Goal: Information Seeking & Learning: Learn about a topic

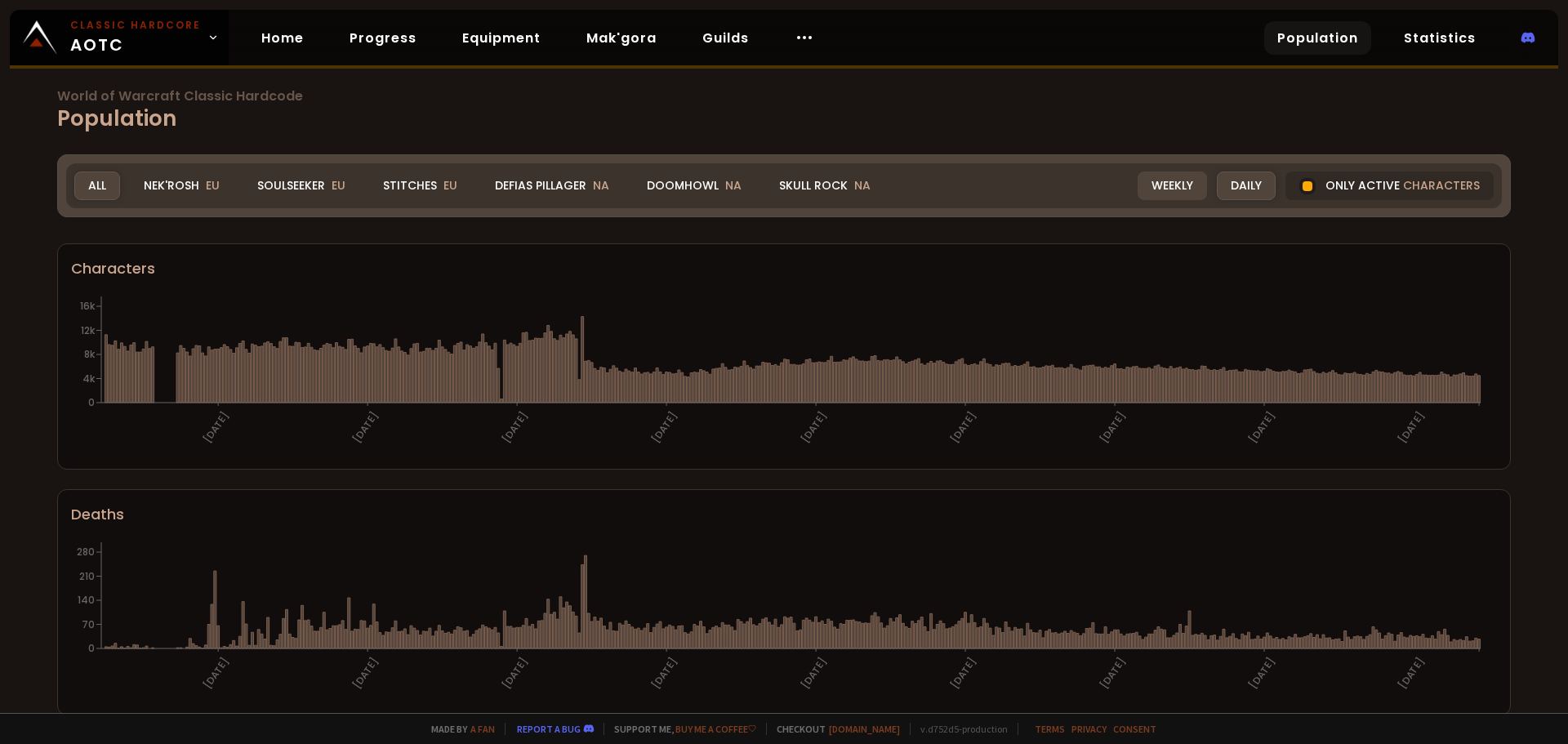
click at [1161, 183] on div "Weekly" at bounding box center [1172, 185] width 70 height 28
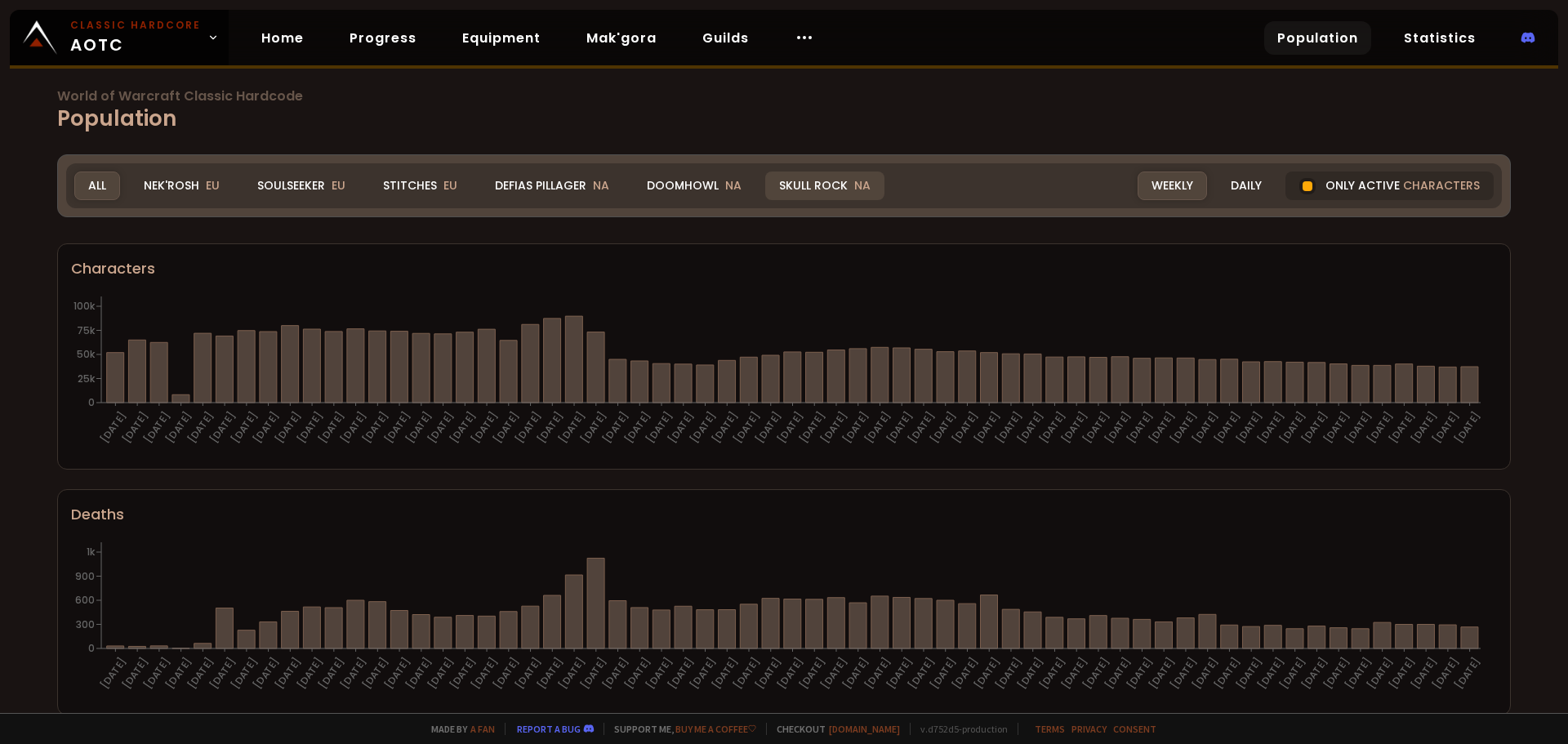
click at [818, 188] on div "Skull Rock NA" at bounding box center [825, 185] width 119 height 28
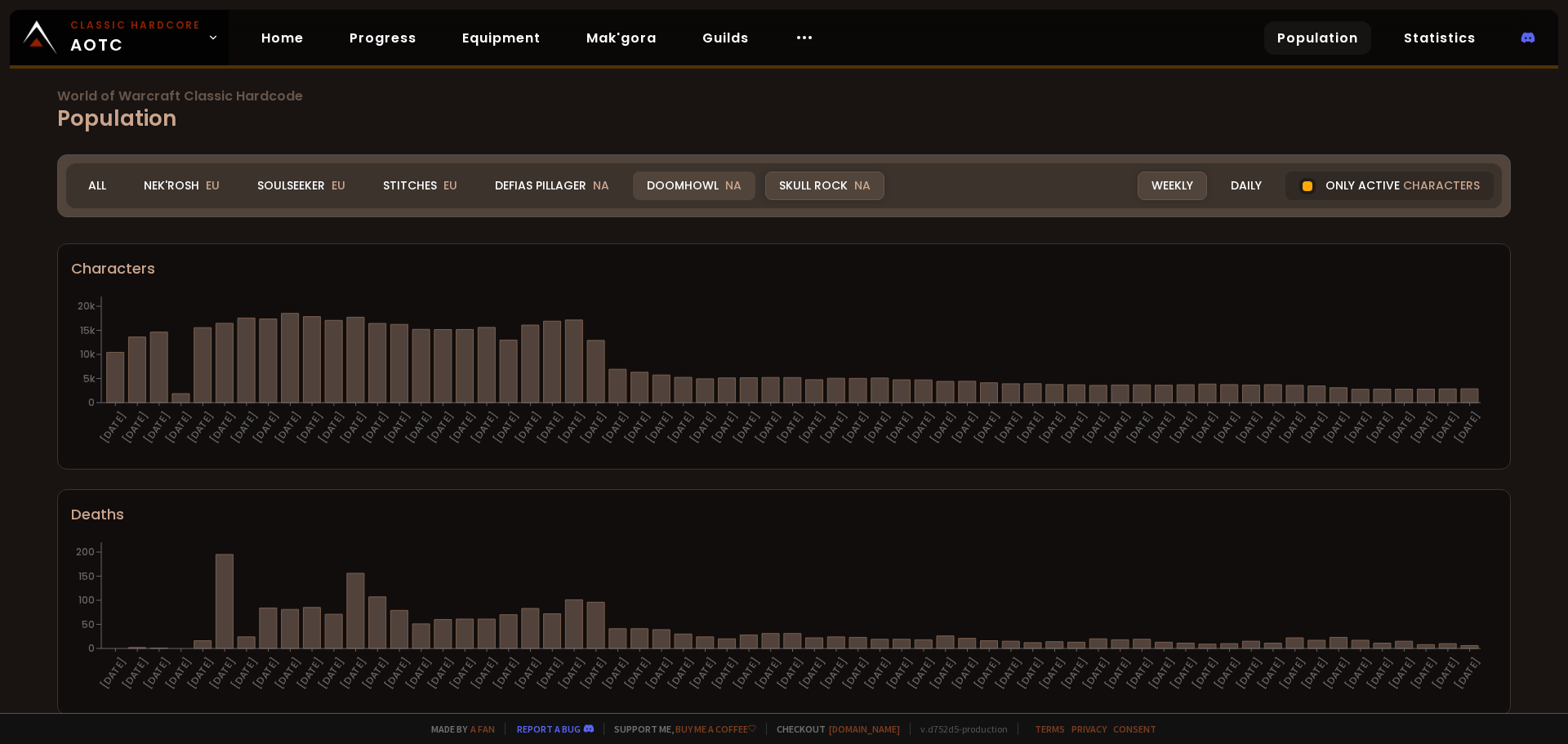
click at [668, 182] on div "Doomhowl NA" at bounding box center [694, 185] width 123 height 28
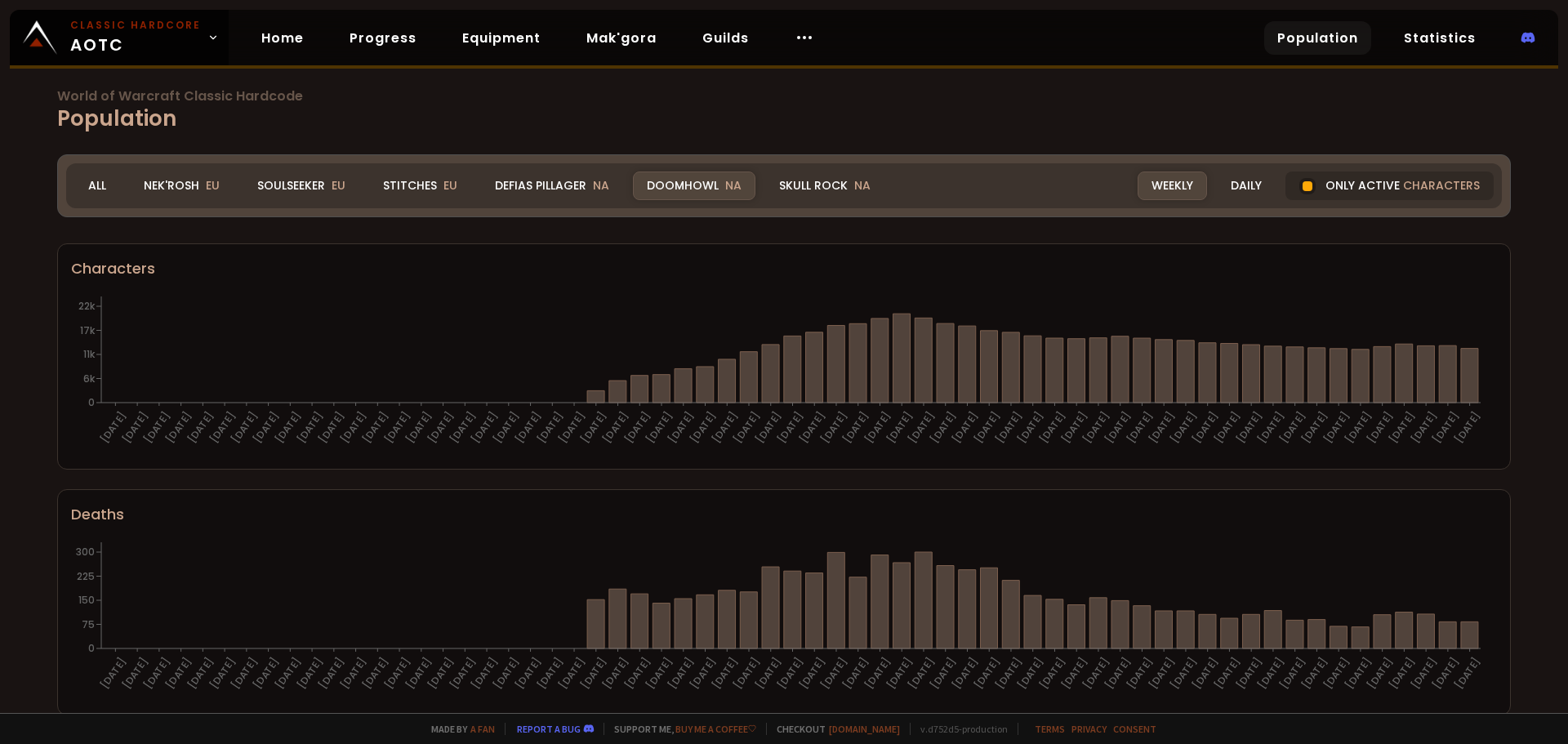
click at [1147, 189] on div "Weekly" at bounding box center [1172, 185] width 70 height 28
click at [158, 189] on div "Nek'Rosh EU" at bounding box center [182, 185] width 104 height 28
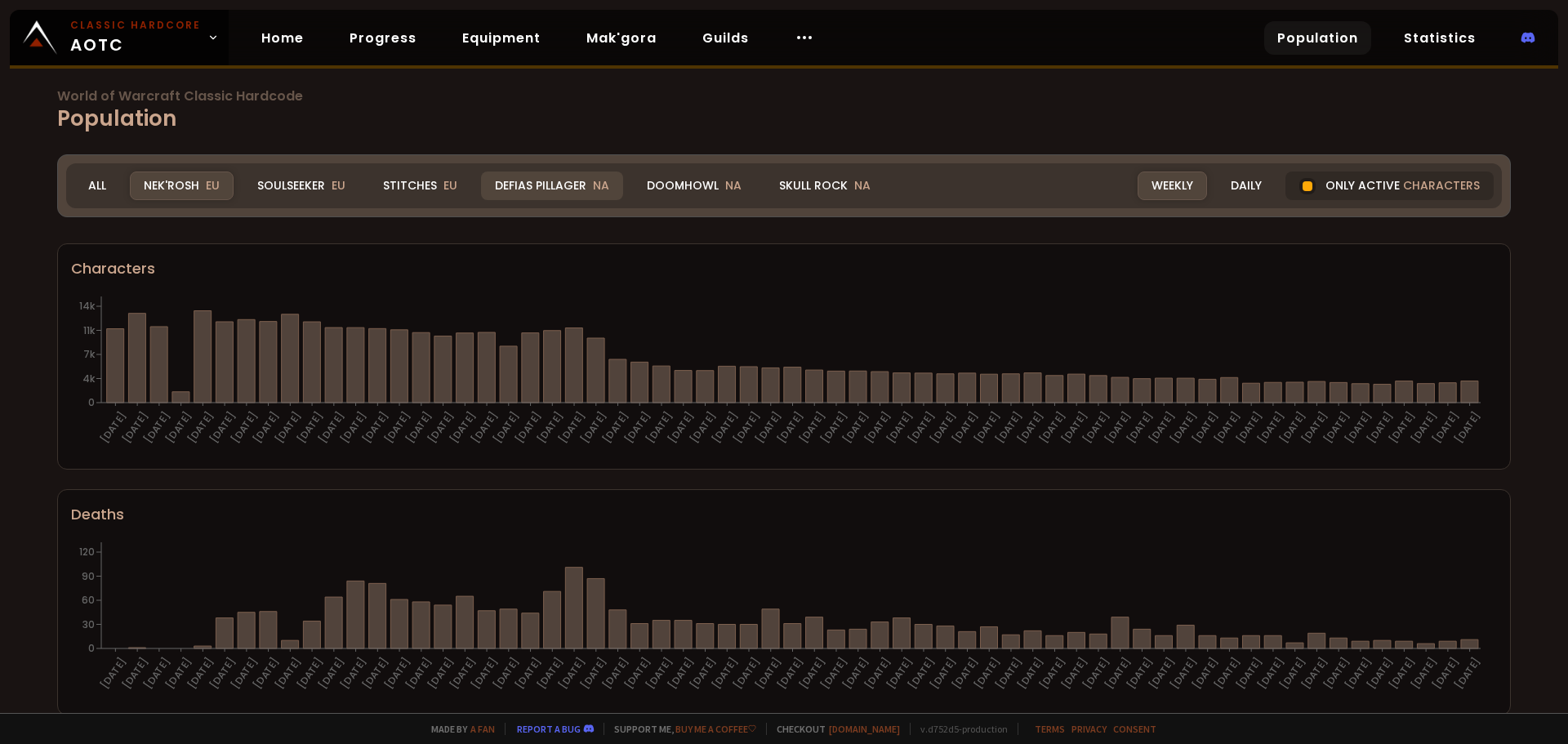
click at [564, 187] on div "Defias Pillager NA" at bounding box center [551, 185] width 142 height 28
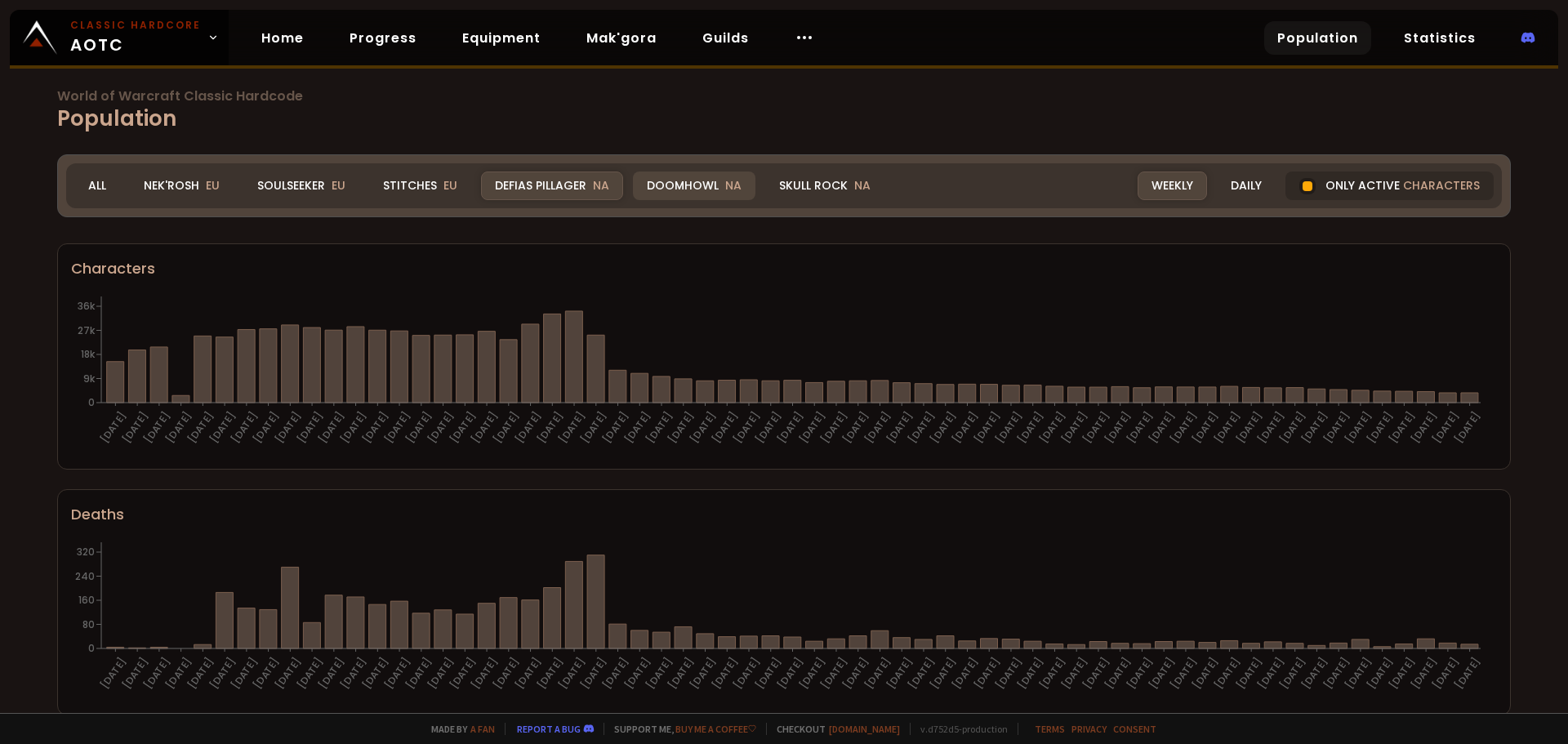
click at [665, 185] on div "Doomhowl NA" at bounding box center [694, 185] width 123 height 28
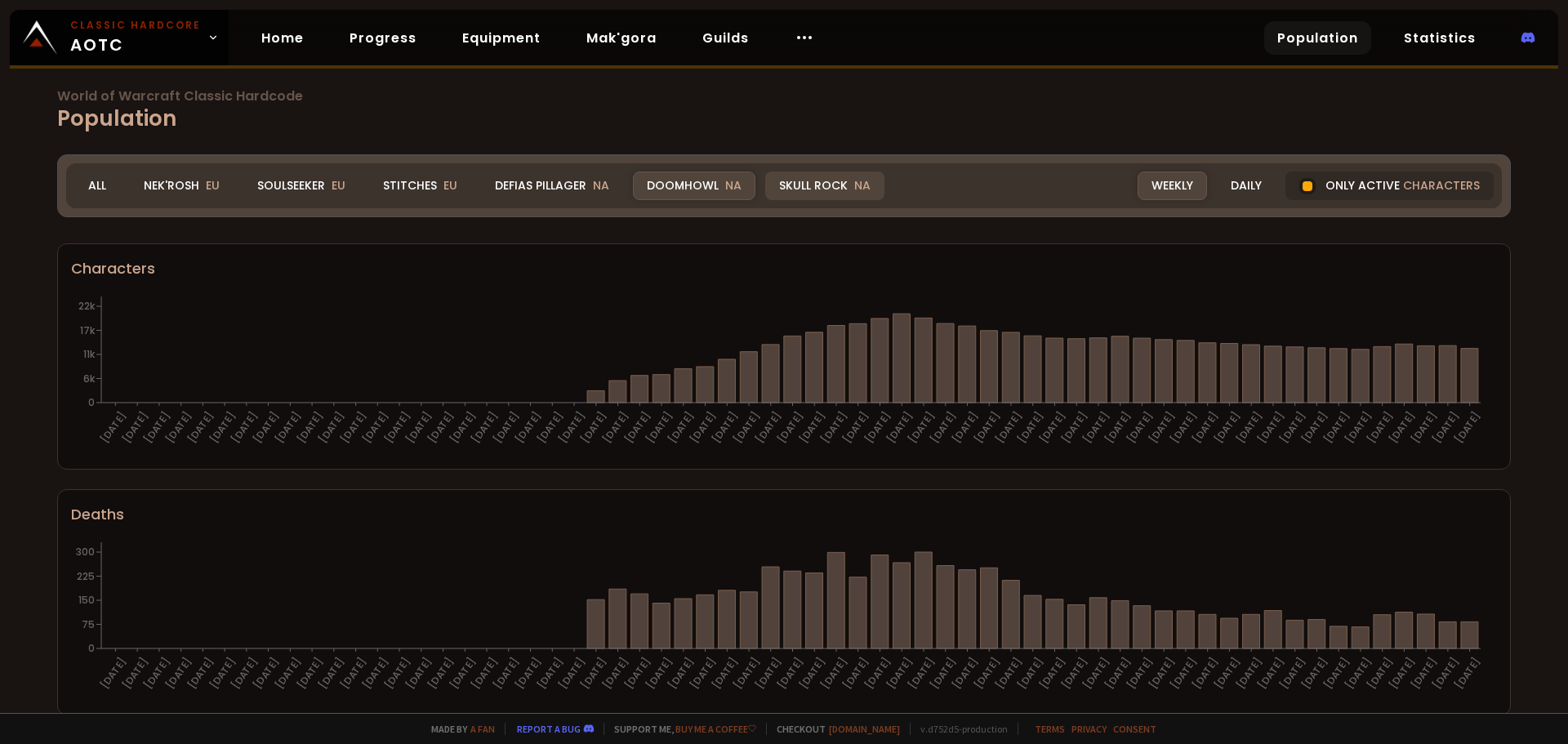
click at [804, 190] on div "Skull Rock NA" at bounding box center [825, 185] width 119 height 28
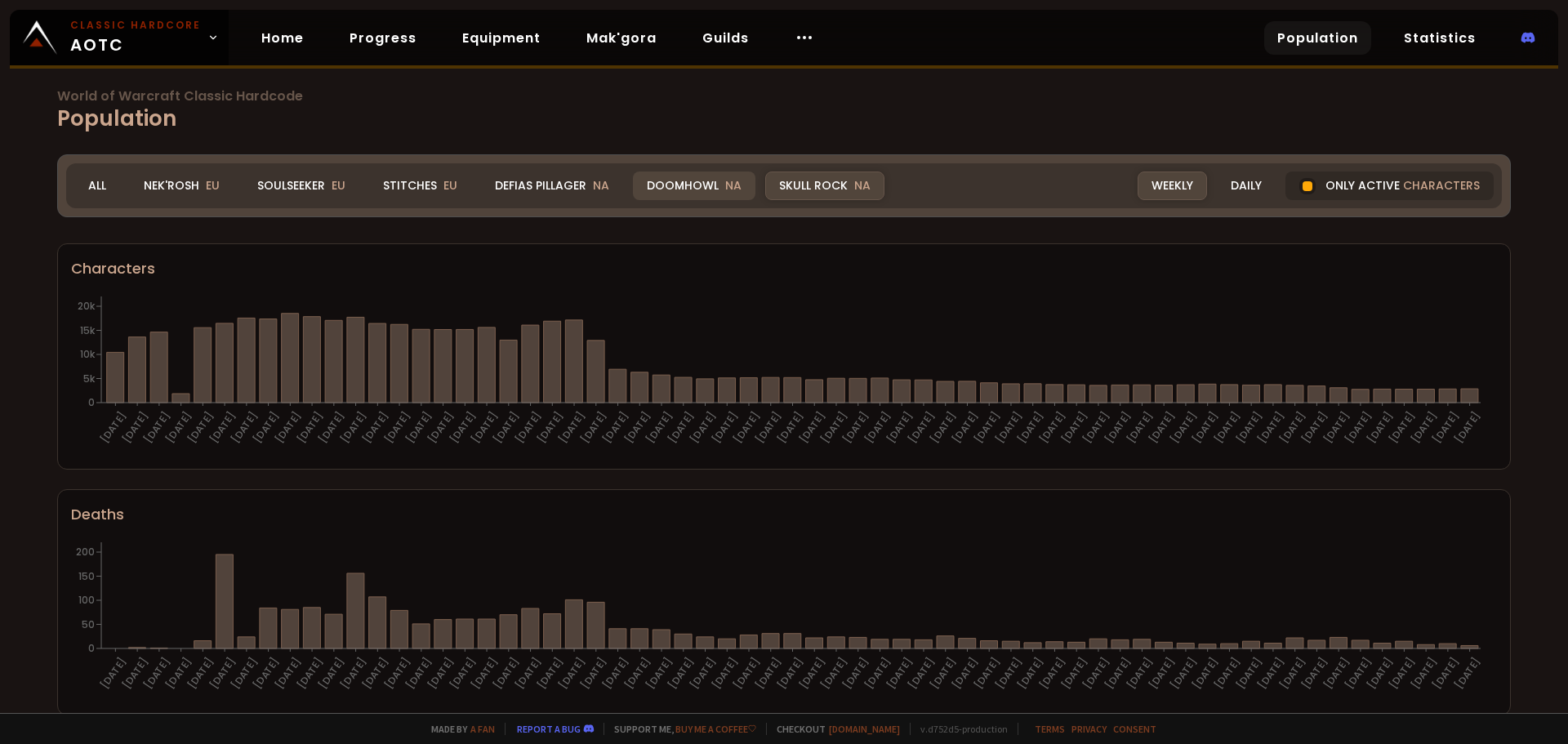
click at [676, 184] on div "Doomhowl NA" at bounding box center [694, 185] width 123 height 28
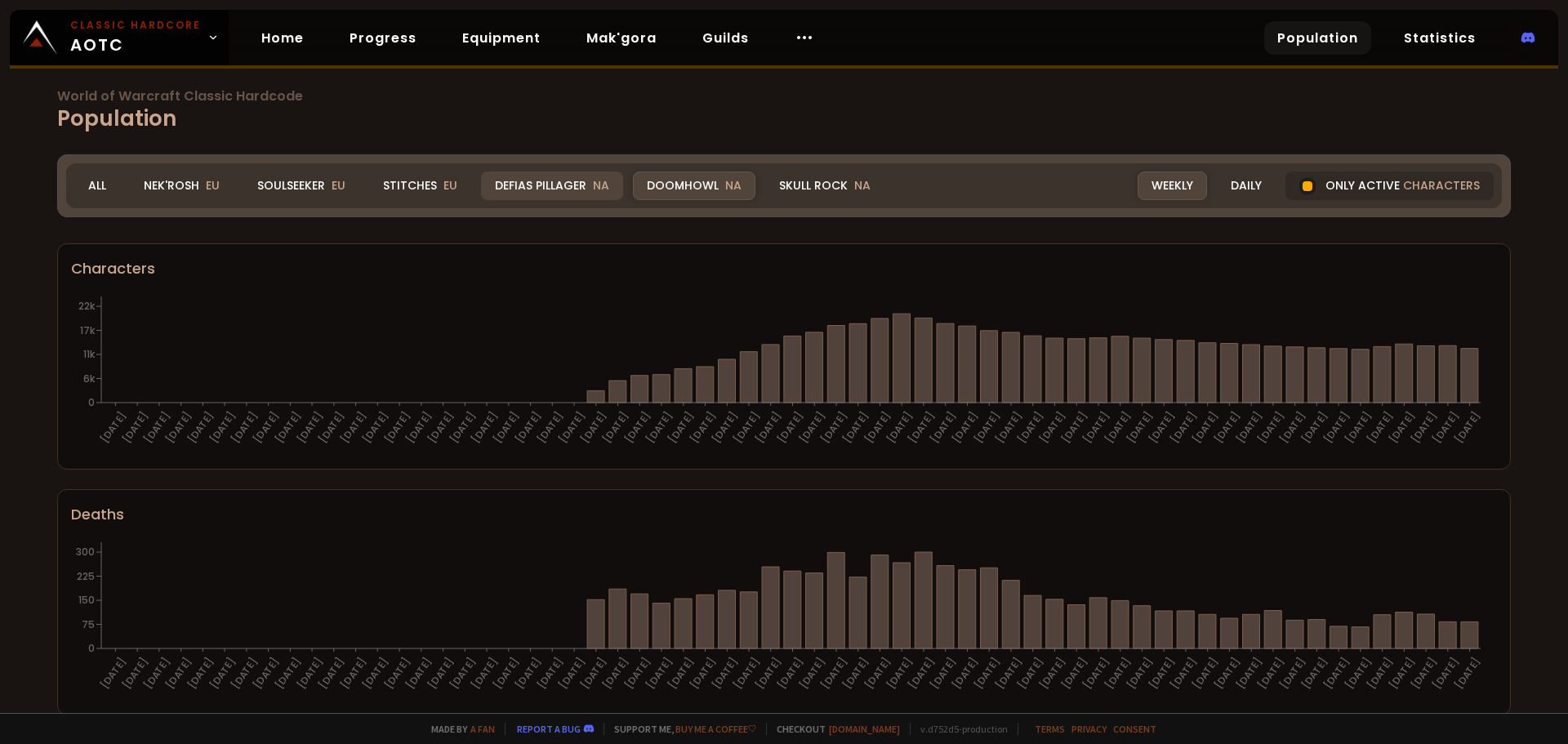
click at [541, 182] on div "Defias Pillager NA" at bounding box center [551, 185] width 142 height 28
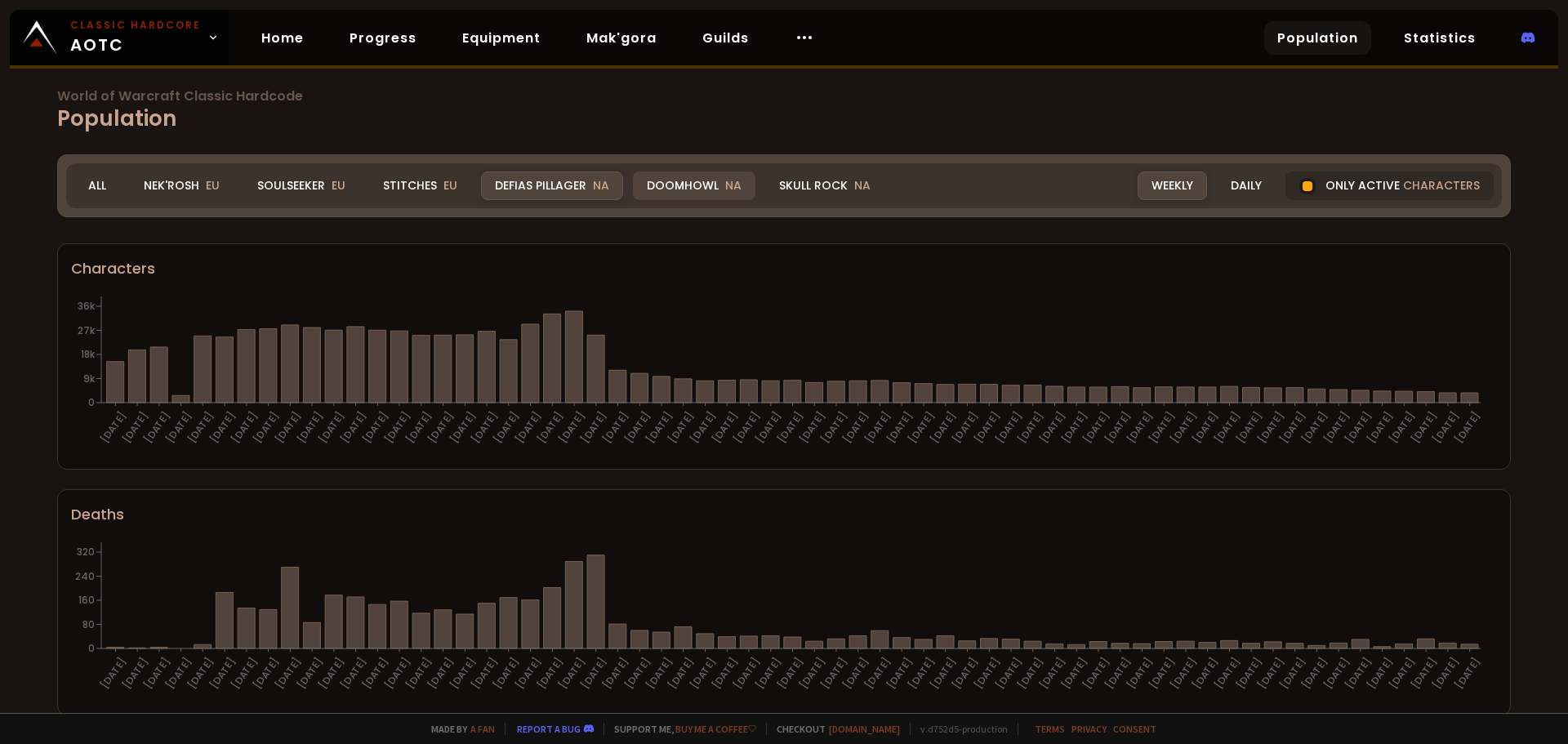
click at [713, 189] on div "Doomhowl NA" at bounding box center [694, 185] width 123 height 28
